Goal: Task Accomplishment & Management: Complete application form

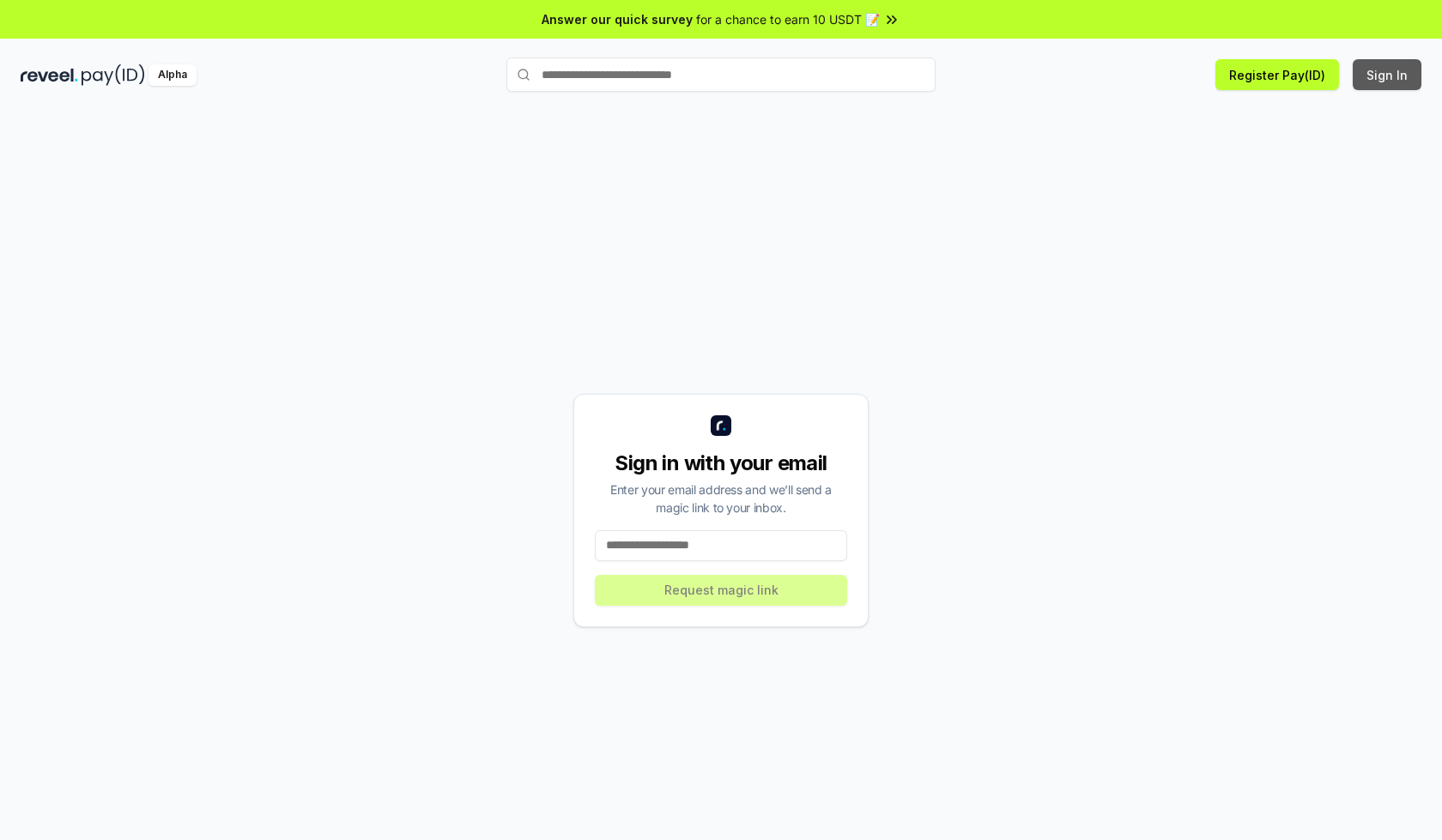
click at [1388, 75] on button "Sign In" at bounding box center [1386, 75] width 69 height 31
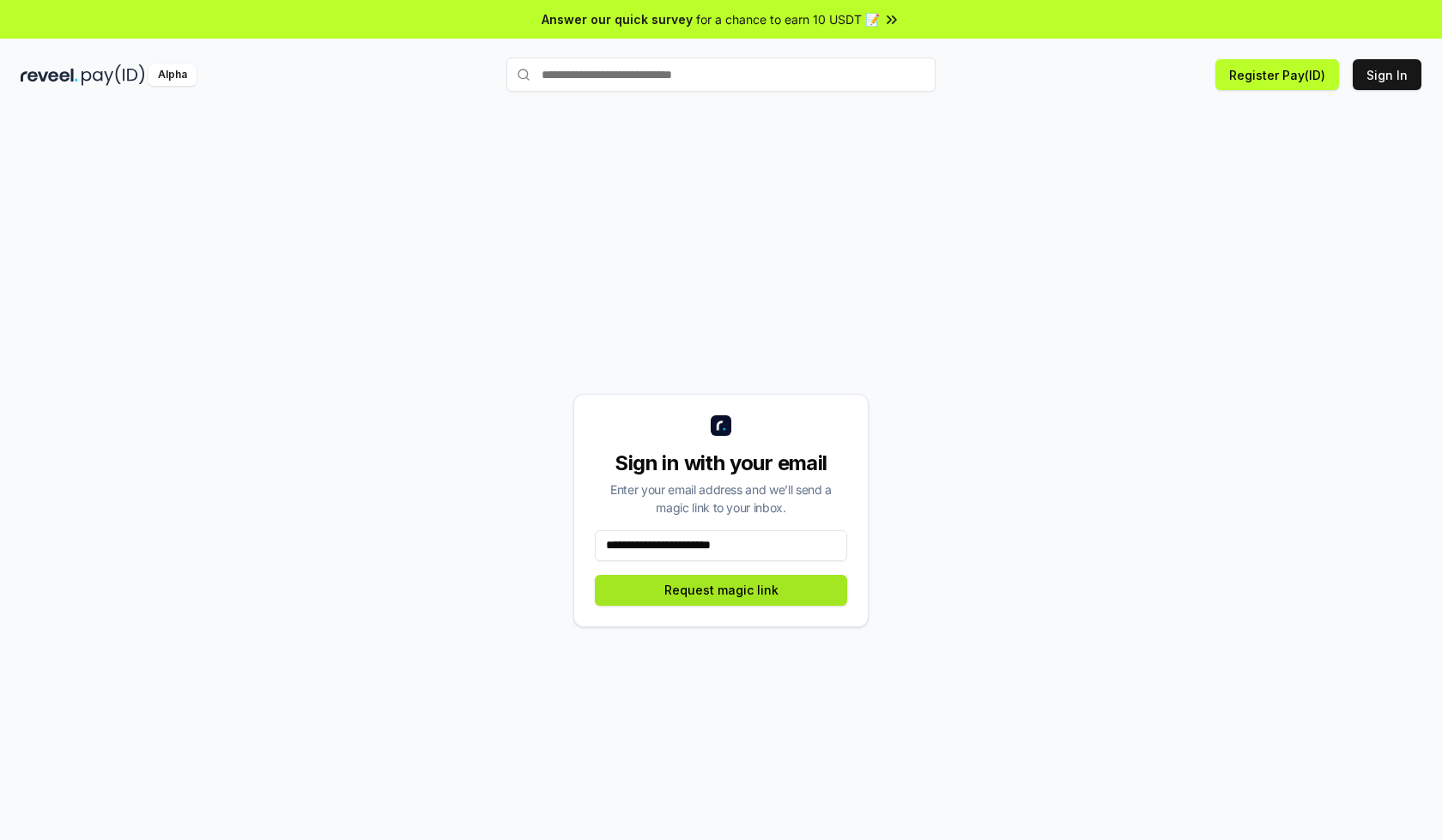
type input "**********"
click at [721, 590] on button "Request magic link" at bounding box center [721, 590] width 252 height 31
